Goal: Task Accomplishment & Management: Manage account settings

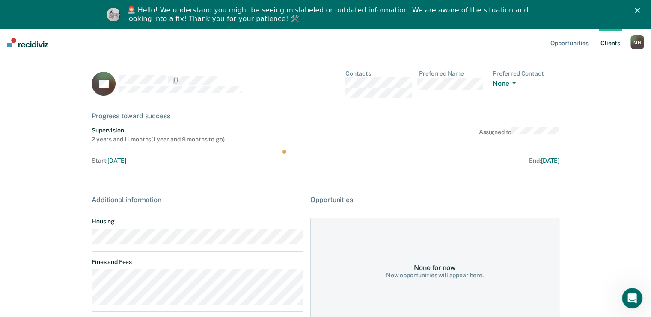
click at [602, 45] on link "Client s" at bounding box center [609, 42] width 23 height 27
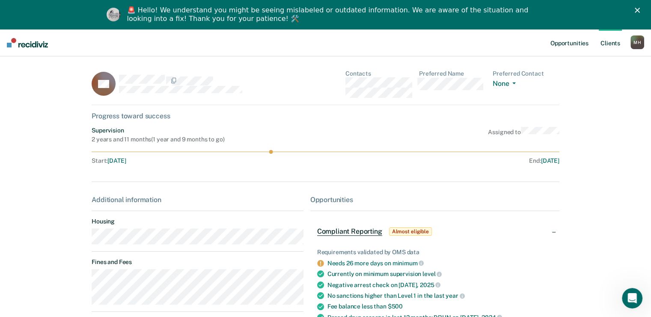
click at [573, 43] on link "Opportunities" at bounding box center [568, 42] width 41 height 27
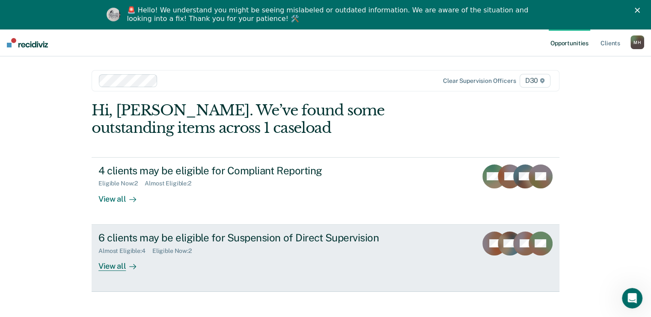
click at [189, 230] on link "6 clients may be eligible for Suspension of Direct Supervision Almost Eligible …" at bounding box center [326, 258] width 468 height 67
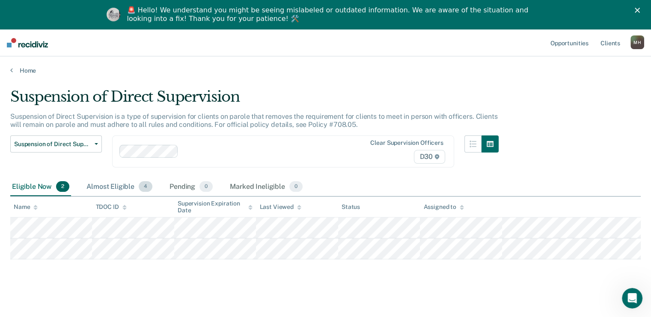
click at [114, 184] on div "Almost Eligible 4" at bounding box center [119, 187] width 69 height 19
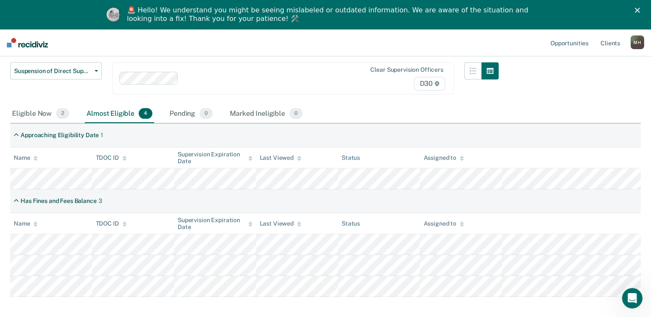
scroll to position [86, 0]
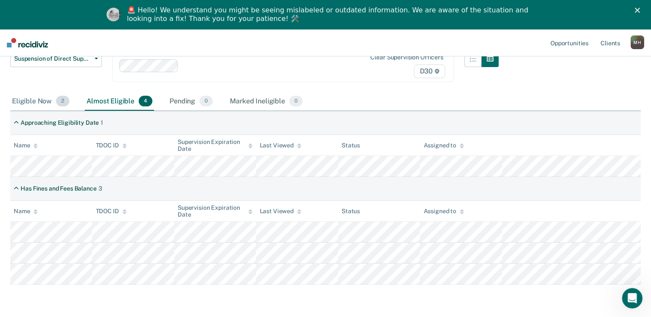
click at [35, 98] on div "Eligible Now 2" at bounding box center [40, 101] width 61 height 19
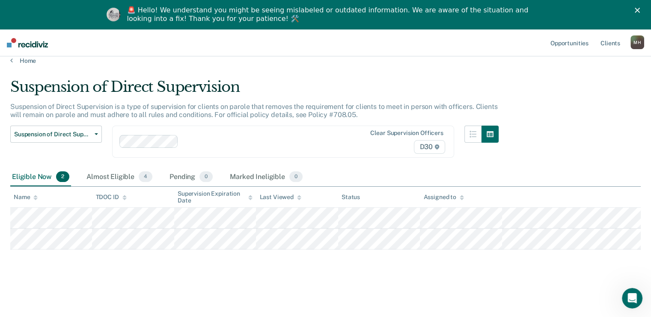
scroll to position [0, 0]
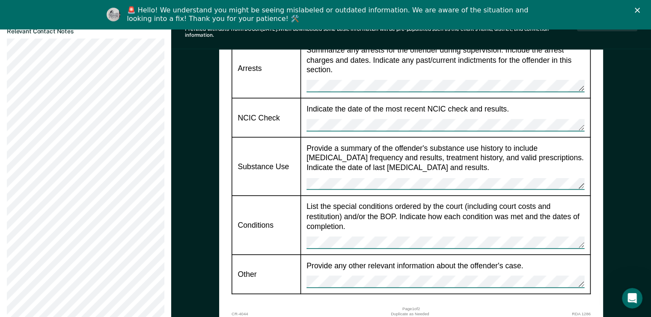
scroll to position [556, 0]
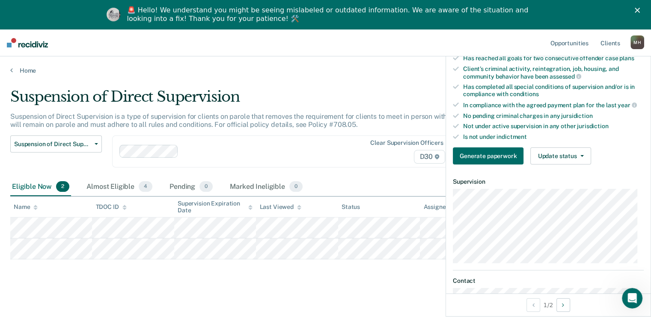
scroll to position [299, 0]
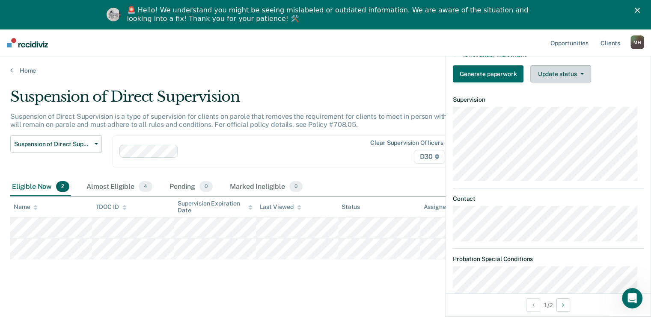
click at [543, 75] on button "Update status" at bounding box center [560, 73] width 60 height 17
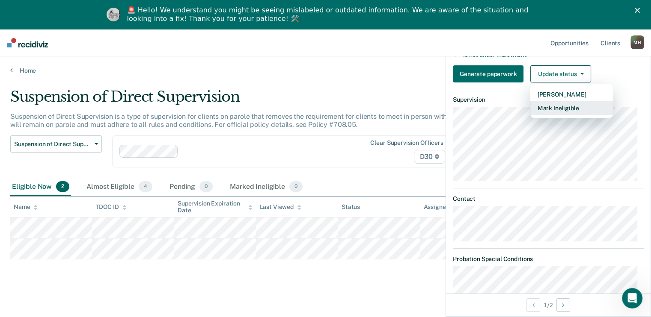
click at [550, 107] on button "Mark Ineligible" at bounding box center [571, 108] width 83 height 14
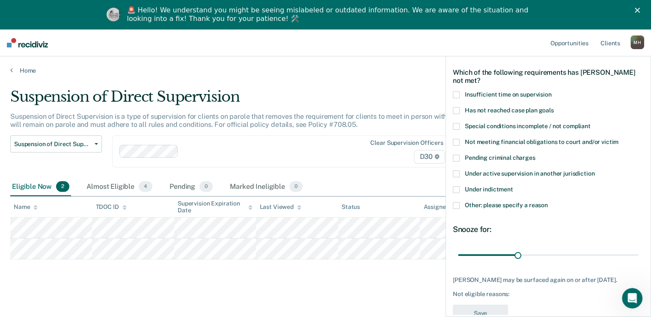
scroll to position [9, 0]
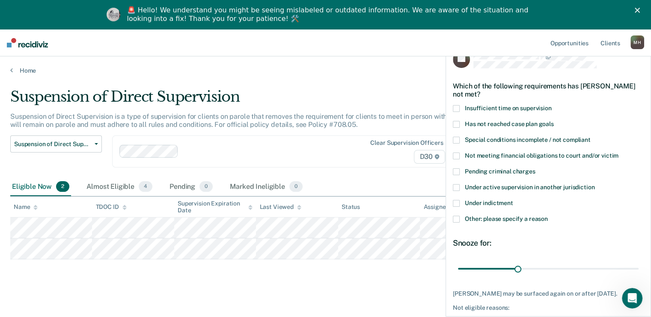
click at [516, 217] on span "Other: please specify a reason" at bounding box center [506, 219] width 83 height 7
click at [548, 216] on input "Other: please specify a reason" at bounding box center [548, 216] width 0 height 0
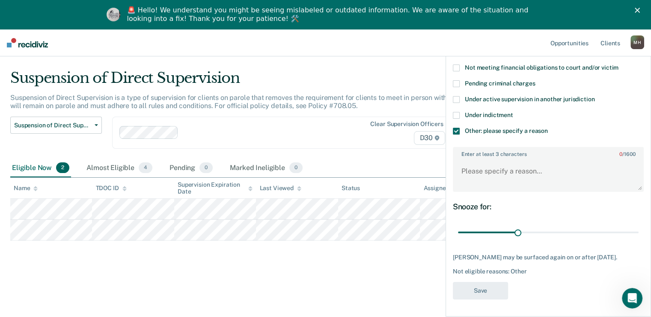
scroll to position [29, 0]
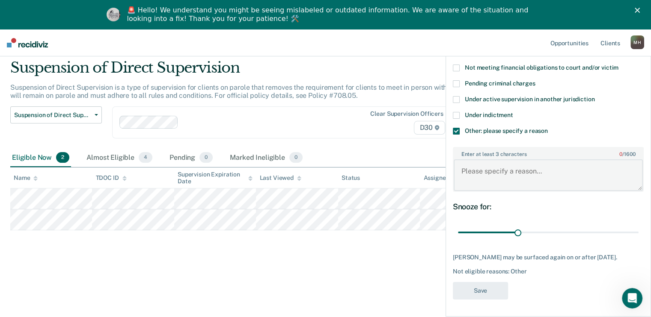
click at [482, 161] on textarea "Enter at least 3 characters 0 / 1600" at bounding box center [547, 176] width 189 height 32
type textarea "Monthly Report"
click at [465, 293] on button "Save" at bounding box center [480, 291] width 55 height 18
